Goal: Task Accomplishment & Management: Complete application form

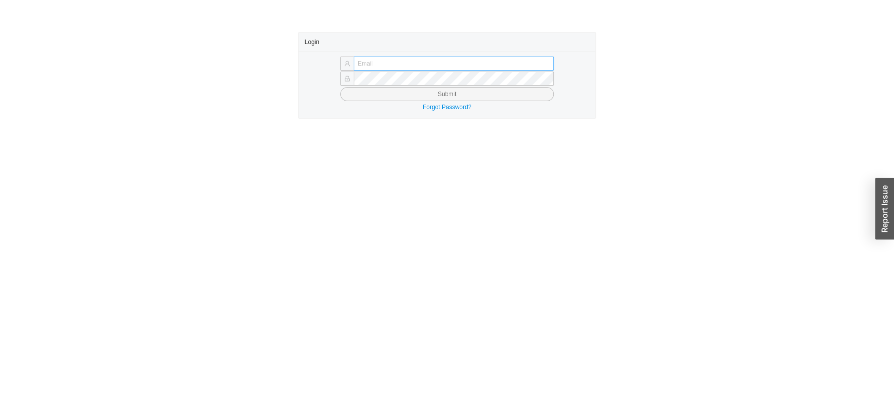
click at [389, 61] on input "text" at bounding box center [454, 64] width 200 height 14
drag, startPoint x: 262, startPoint y: 88, endPoint x: 345, endPoint y: 87, distance: 83.6
click at [262, 89] on div "Login Submit Forgot Password?" at bounding box center [447, 75] width 894 height 87
click at [378, 63] on input "text" at bounding box center [454, 64] width 200 height 14
click at [382, 63] on input "text" at bounding box center [454, 64] width 200 height 14
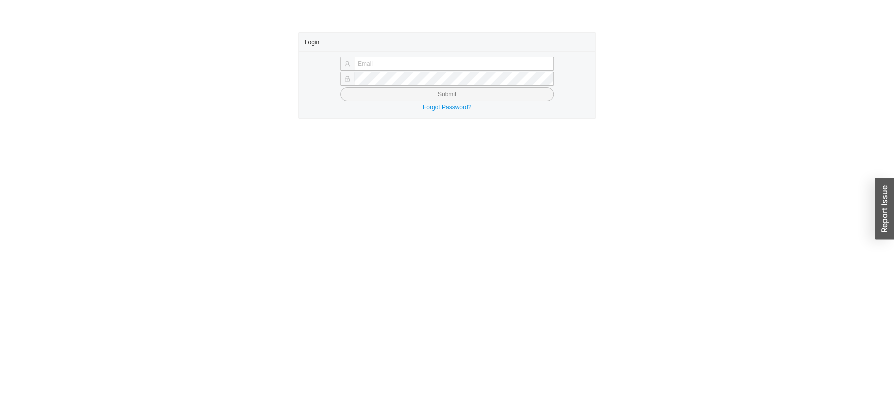
click at [286, 169] on main "Login Submit Forgot Password?" at bounding box center [447, 224] width 894 height 385
click at [379, 61] on input "text" at bounding box center [454, 64] width 200 height 14
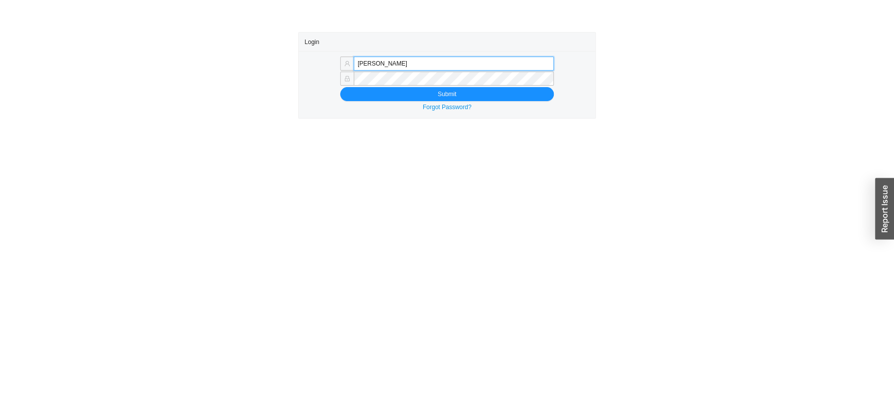
type input "sam@"
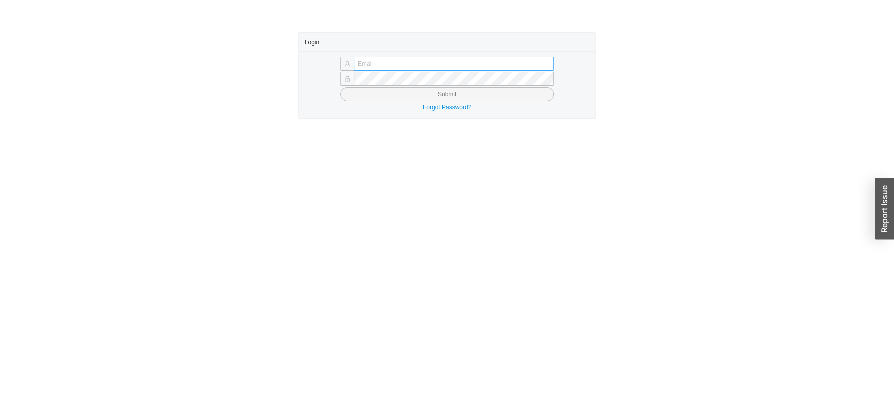
click at [377, 67] on input "text" at bounding box center [454, 64] width 200 height 14
click at [380, 200] on main "Login Submit Forgot Password?" at bounding box center [447, 224] width 894 height 385
click at [386, 59] on input "text" at bounding box center [454, 64] width 200 height 14
click at [203, 87] on div "Login Submit Forgot Password?" at bounding box center [447, 75] width 894 height 87
click at [365, 57] on input "text" at bounding box center [454, 64] width 200 height 14
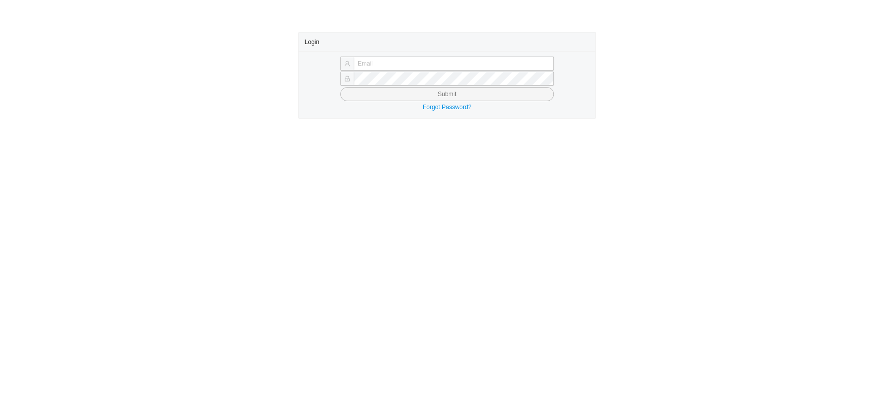
click at [373, 54] on div "Submit Forgot Password?" at bounding box center [447, 84] width 297 height 67
click at [368, 62] on input "text" at bounding box center [454, 64] width 200 height 14
click at [368, 61] on input "text" at bounding box center [454, 64] width 200 height 14
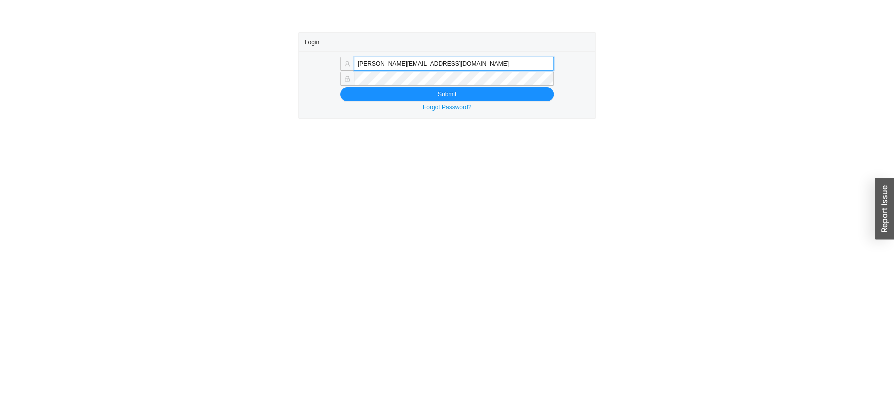
type input "sam@homeandstone.com"
click at [670, 96] on div "Login sam@homeandstone.com Submit Forgot Password?" at bounding box center [447, 75] width 894 height 87
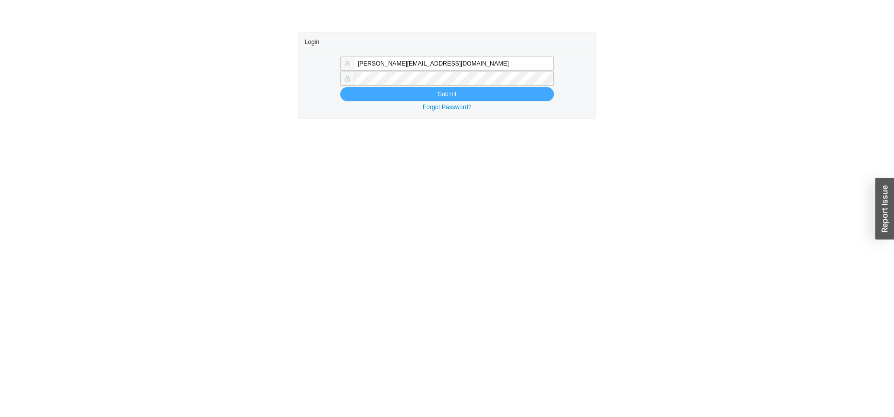
click at [389, 92] on button "Submit" at bounding box center [447, 94] width 214 height 14
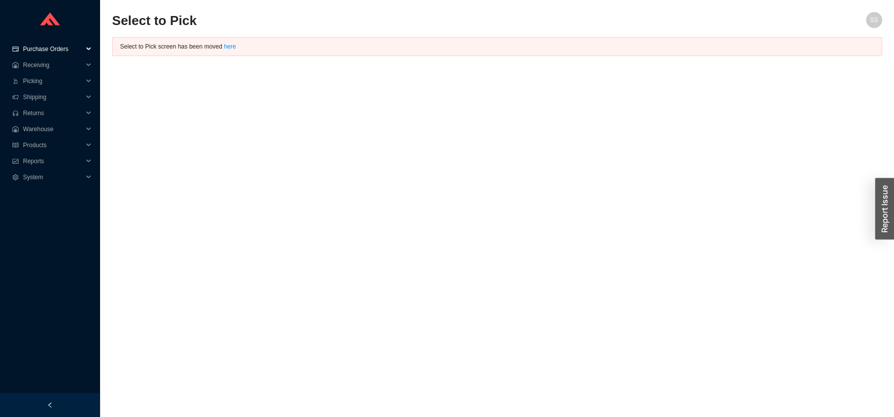
click at [42, 48] on span "Purchase Orders" at bounding box center [53, 49] width 60 height 16
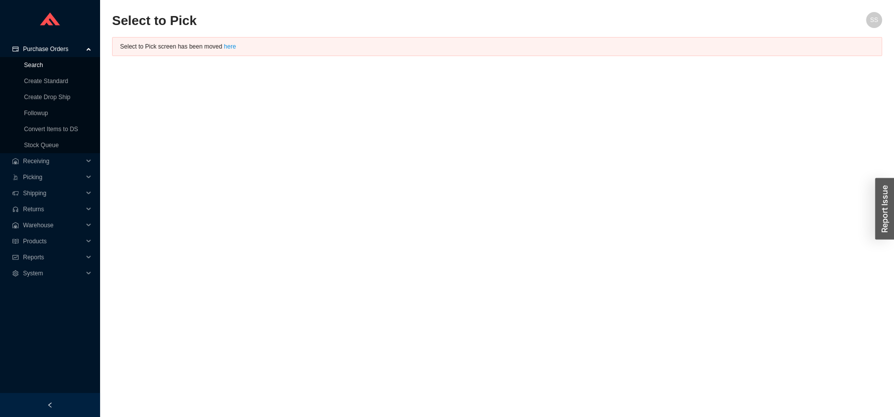
click at [33, 63] on link "Search" at bounding box center [33, 65] width 19 height 7
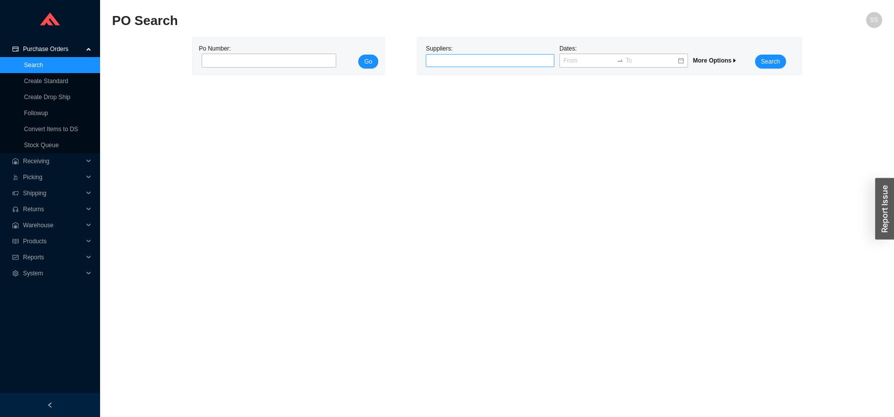
click at [454, 57] on div at bounding box center [486, 61] width 116 height 10
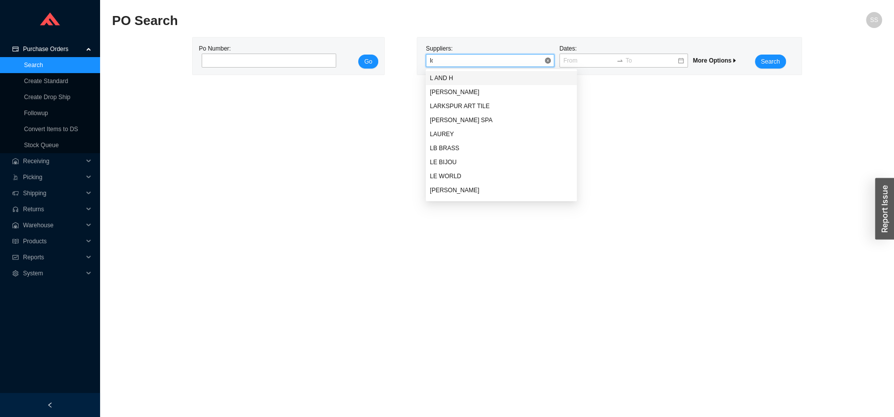
type input "loc"
drag, startPoint x: 450, startPoint y: 75, endPoint x: 643, endPoint y: 65, distance: 193.4
click at [451, 76] on div "LOCKEY SYSTEMS, INC." at bounding box center [501, 78] width 143 height 9
click at [783, 59] on button "Search" at bounding box center [770, 62] width 31 height 14
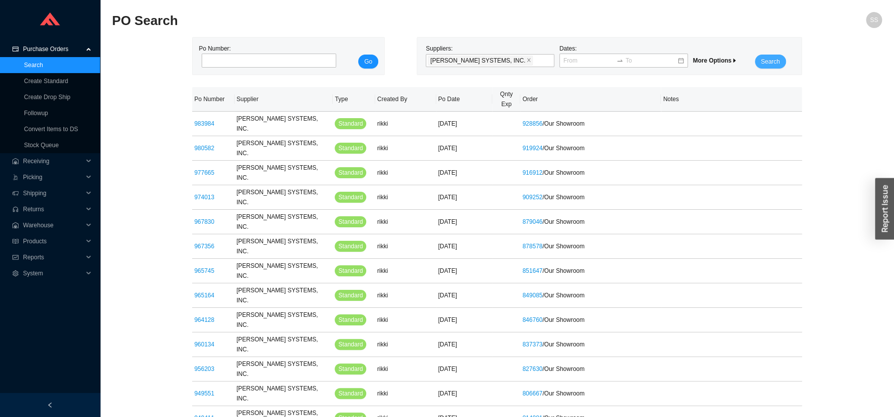
click at [770, 63] on span "Search" at bounding box center [770, 62] width 19 height 10
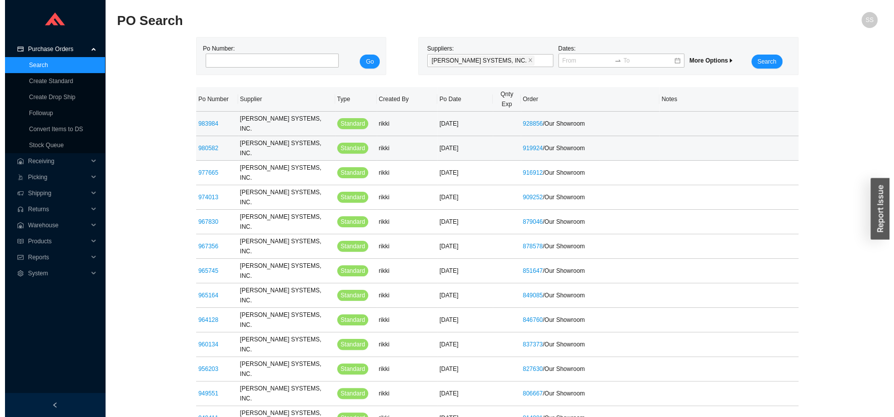
scroll to position [31, 0]
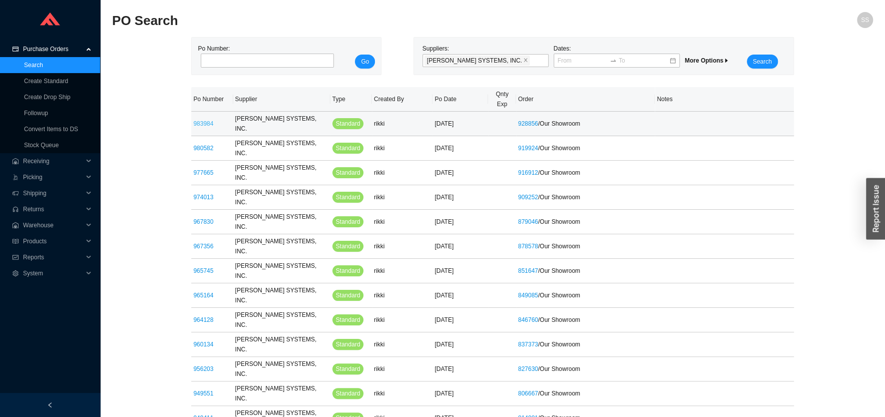
click at [200, 120] on link "983984" at bounding box center [203, 123] width 20 height 7
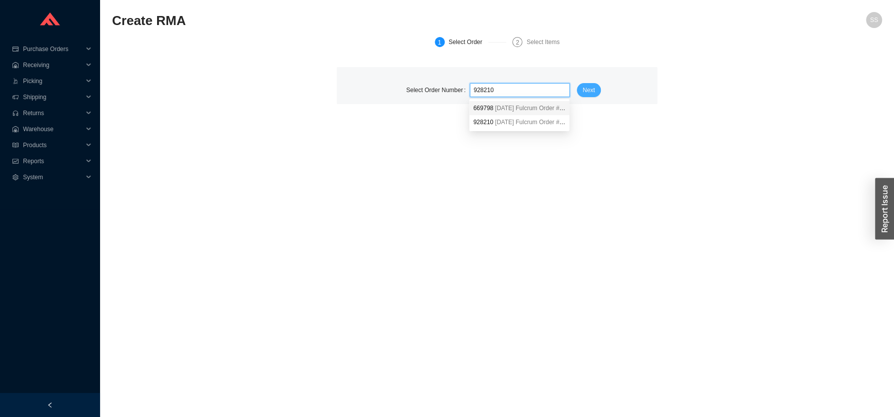
type input "928210"
click at [579, 93] on button "Next" at bounding box center [589, 90] width 25 height 14
click at [509, 87] on span at bounding box center [520, 90] width 92 height 13
paste input "928210"
type input "928210"
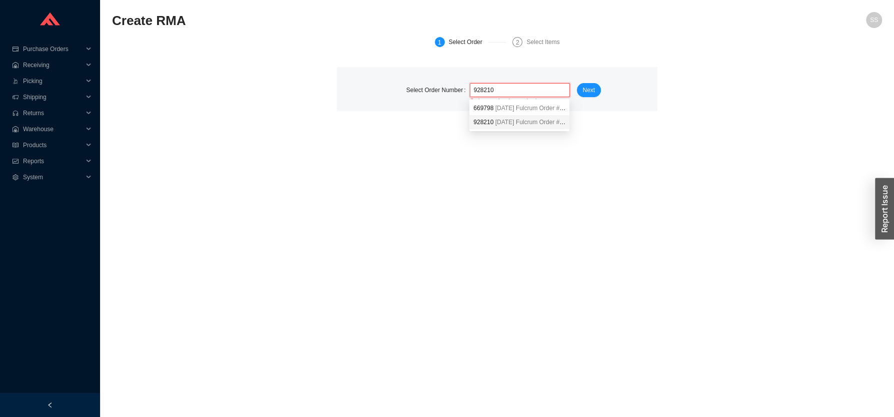
click at [497, 124] on span "[DATE]" at bounding box center [504, 122] width 19 height 7
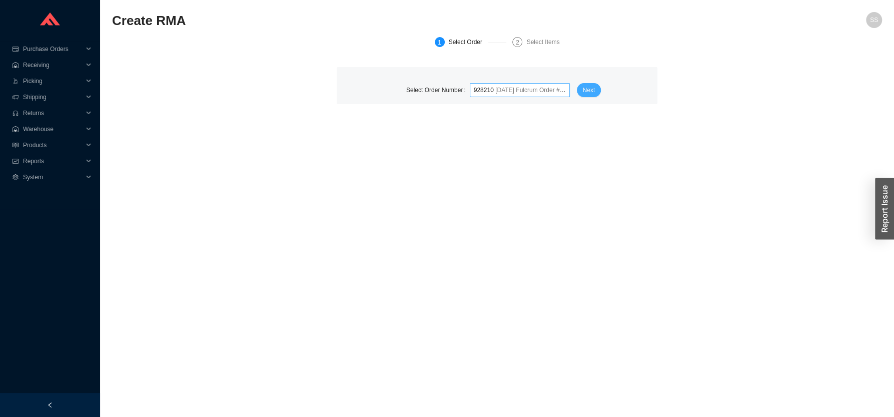
click at [585, 91] on span "Next" at bounding box center [589, 90] width 13 height 10
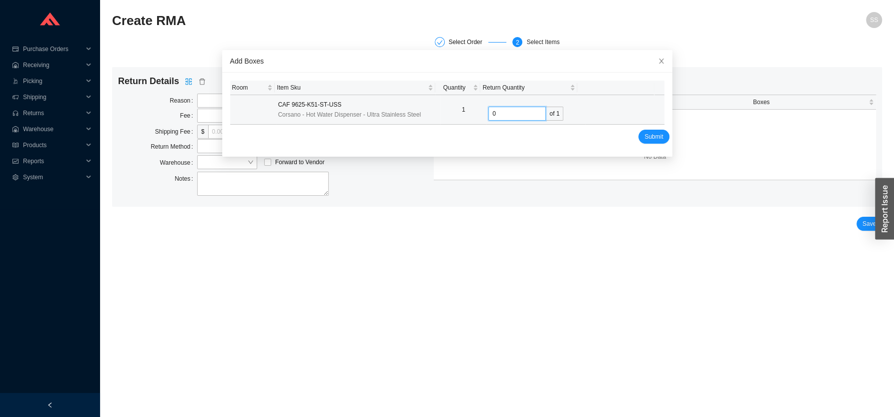
click at [489, 113] on input "0" at bounding box center [517, 114] width 58 height 14
type input "1"
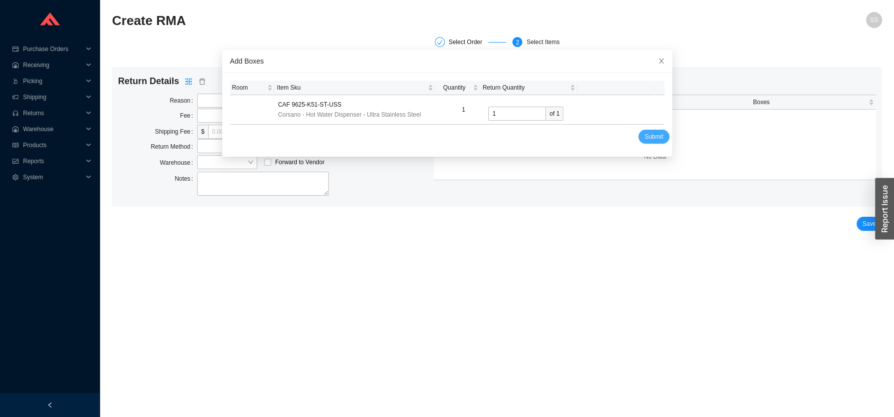
drag, startPoint x: 631, startPoint y: 128, endPoint x: 625, endPoint y: 140, distance: 13.7
click at [630, 128] on form "Room Item Sku Quantity Return Quantity CAF 9625-K51-ST-USS Corsano - Hot Water …" at bounding box center [447, 112] width 434 height 63
click at [638, 136] on button "Submit" at bounding box center [653, 137] width 31 height 14
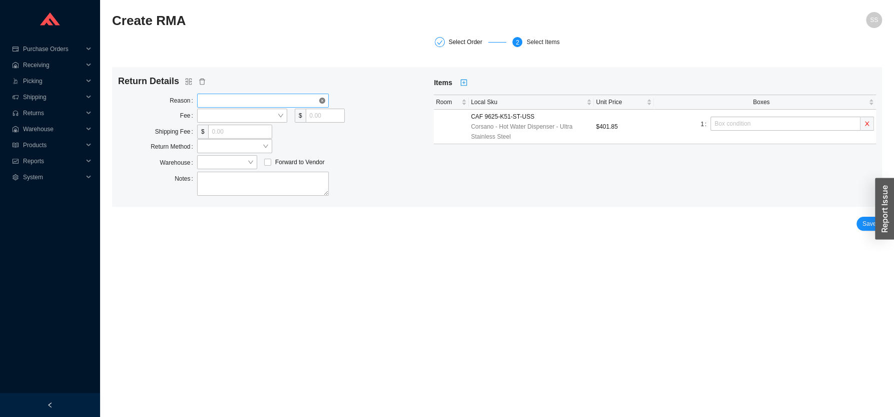
click at [235, 100] on span at bounding box center [263, 100] width 124 height 13
click at [230, 131] on div "Defective" at bounding box center [263, 133] width 124 height 9
click at [221, 120] on span at bounding box center [242, 115] width 82 height 13
drag, startPoint x: 224, startPoint y: 145, endPoint x: 253, endPoint y: 134, distance: 31.0
click at [224, 145] on div "Percentage" at bounding box center [242, 148] width 82 height 9
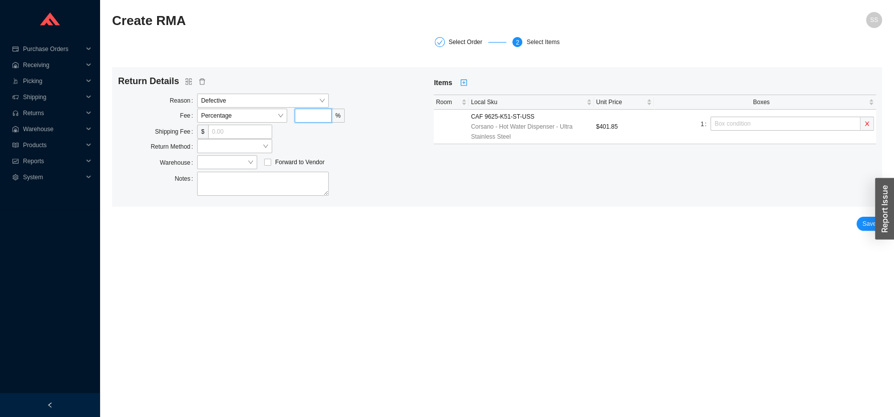
click at [319, 115] on input "tel" at bounding box center [313, 116] width 37 height 14
type input "0"
drag, startPoint x: 428, startPoint y: 159, endPoint x: 409, endPoint y: 158, distance: 19.0
click at [417, 158] on span "Forward to Vendor" at bounding box center [315, 162] width 237 height 15
click at [237, 129] on input "tel" at bounding box center [240, 132] width 64 height 14
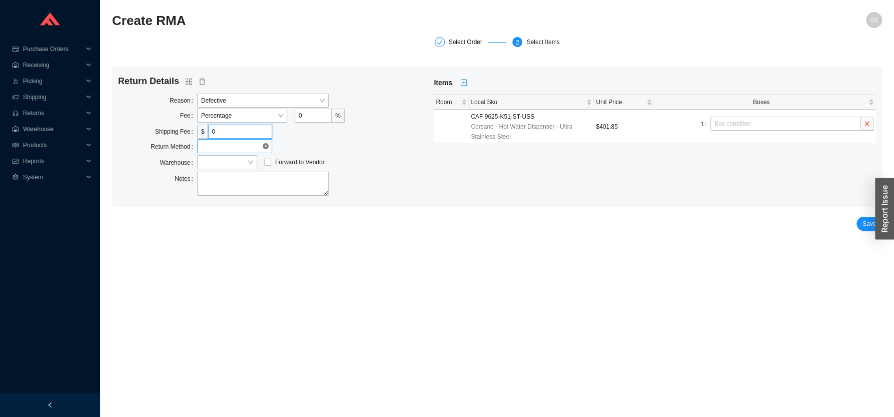
click at [201, 146] on span at bounding box center [234, 146] width 67 height 13
type input "0"
click at [222, 209] on div "Dropoff" at bounding box center [234, 206] width 67 height 9
click at [212, 162] on span at bounding box center [227, 162] width 52 height 13
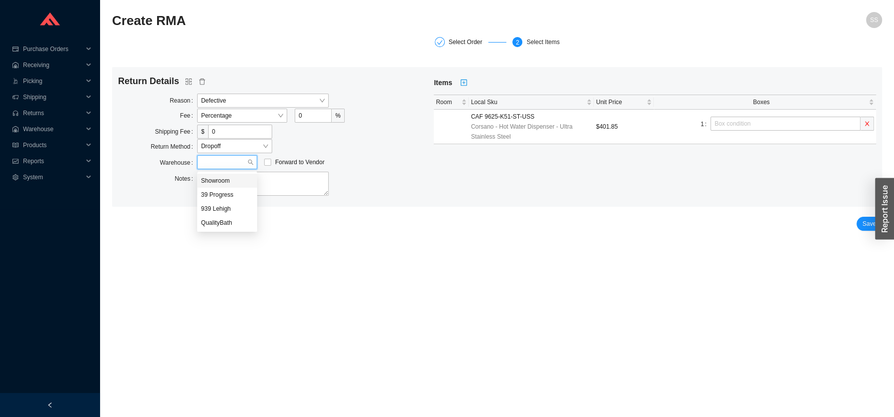
click at [219, 182] on div "Showroom" at bounding box center [227, 180] width 52 height 9
click at [857, 231] on div "Save" at bounding box center [497, 224] width 770 height 14
drag, startPoint x: 875, startPoint y: 217, endPoint x: 867, endPoint y: 223, distance: 9.9
click at [875, 217] on form "Return Details Reason Defective Fee Percentage 0 % Shipping Fee $ 0 Return Meth…" at bounding box center [497, 149] width 770 height 164
click at [864, 225] on span "Save" at bounding box center [870, 224] width 14 height 10
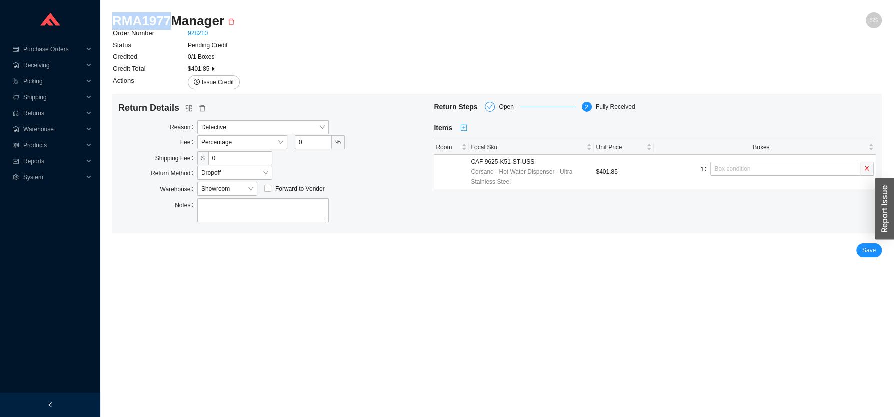
click at [174, 13] on h2 "RMA 1977 Manager" at bounding box center [168, 21] width 112 height 18
copy h2 "RMA 1977"
